Goal: Find specific page/section: Find specific page/section

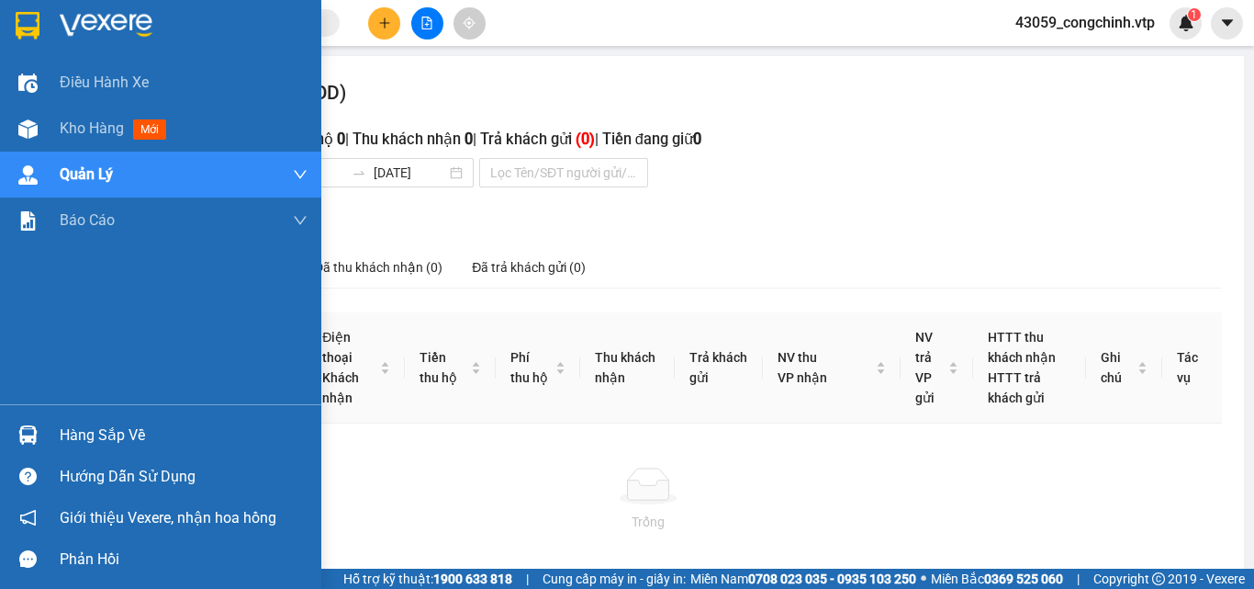
click at [29, 24] on img at bounding box center [28, 26] width 24 height 28
